Goal: Task Accomplishment & Management: Use online tool/utility

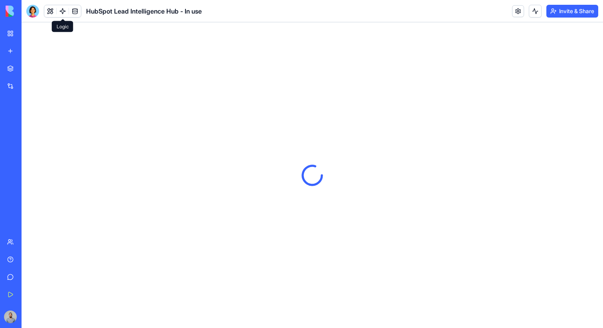
click at [61, 9] on link at bounding box center [63, 11] width 12 height 12
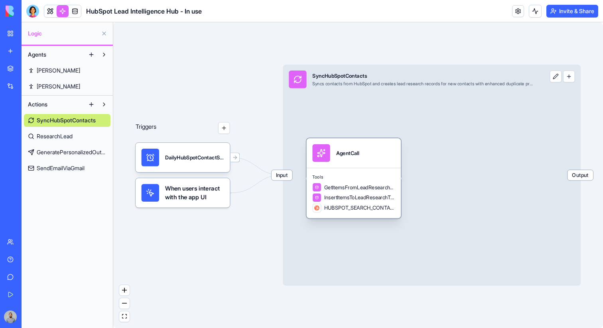
click at [357, 171] on div "Tools GetItemsFromLeadResearchTable InsertItemsToLeadResearchTable HUBSPOT_SEAR…" at bounding box center [354, 193] width 95 height 51
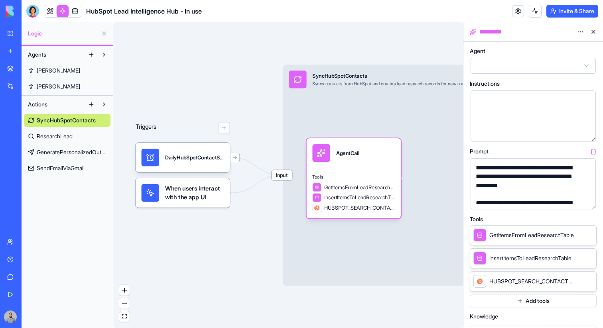
click at [351, 116] on div "Input SyncHubSpotContacts Syncs contacts from HubSpot and creates lead research…" at bounding box center [432, 175] width 298 height 221
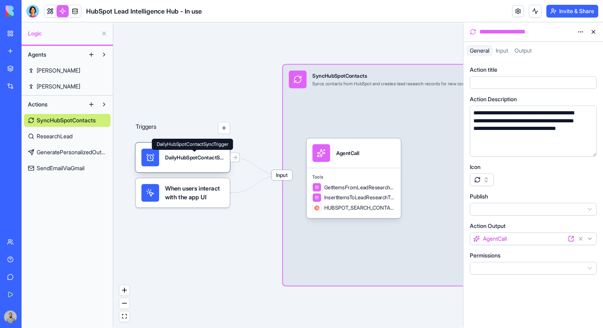
click at [206, 157] on div "DailyHubSpotContactSyncTrigger" at bounding box center [194, 157] width 59 height 7
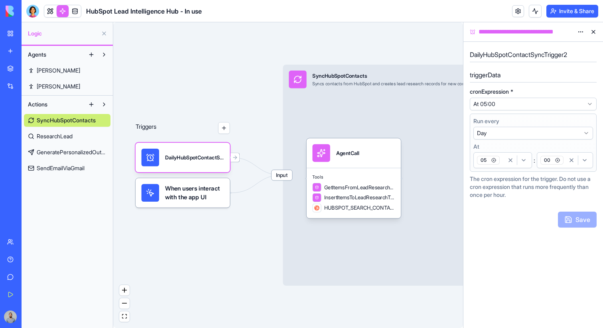
click at [56, 140] on span "ResearchLead" at bounding box center [55, 136] width 36 height 8
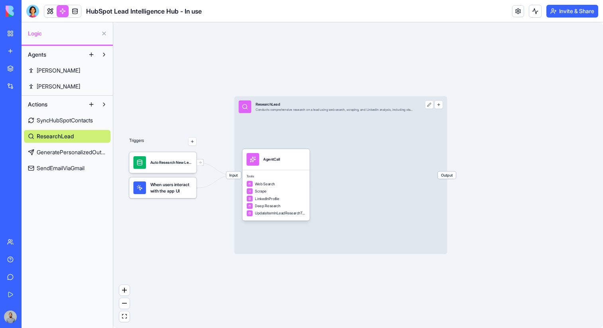
click at [60, 151] on span "GeneratePersonalizedOutreach" at bounding box center [72, 152] width 70 height 8
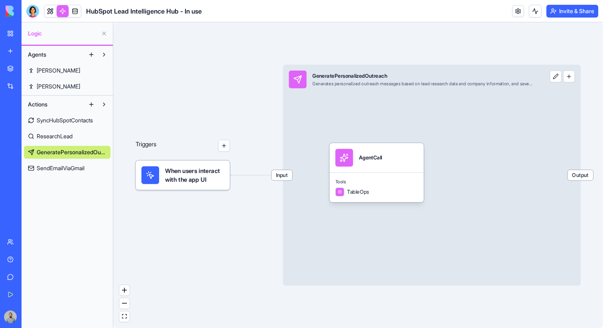
click at [61, 169] on span "SendEmailViaGmail" at bounding box center [61, 168] width 48 height 8
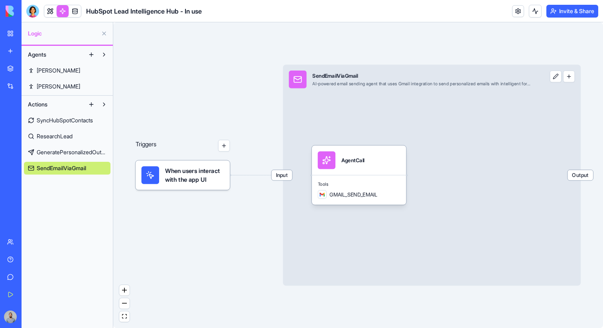
click at [61, 122] on span "SyncHubSpotContacts" at bounding box center [65, 120] width 56 height 8
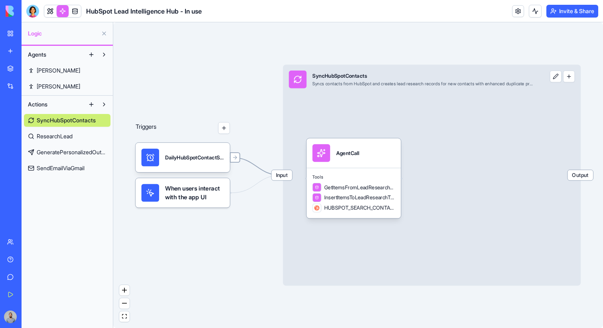
click at [236, 160] on icon at bounding box center [235, 158] width 6 height 6
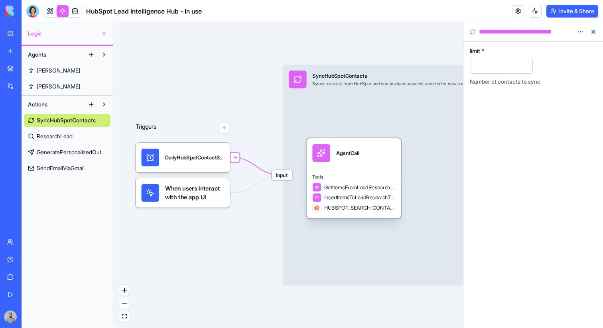
click at [346, 170] on div "Tools GetItemsFromLeadResearchTable InsertItemsToLeadResearchTable HUBSPOT_SEAR…" at bounding box center [354, 193] width 95 height 51
